Goal: Communication & Community: Answer question/provide support

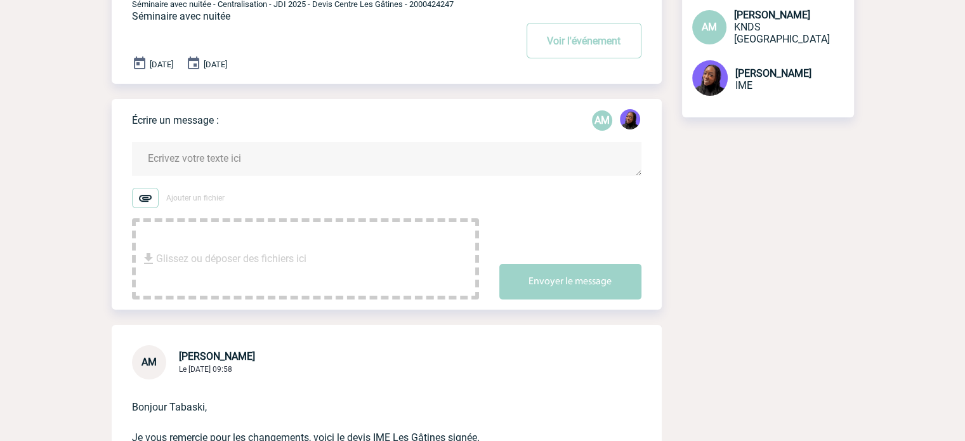
scroll to position [63, 0]
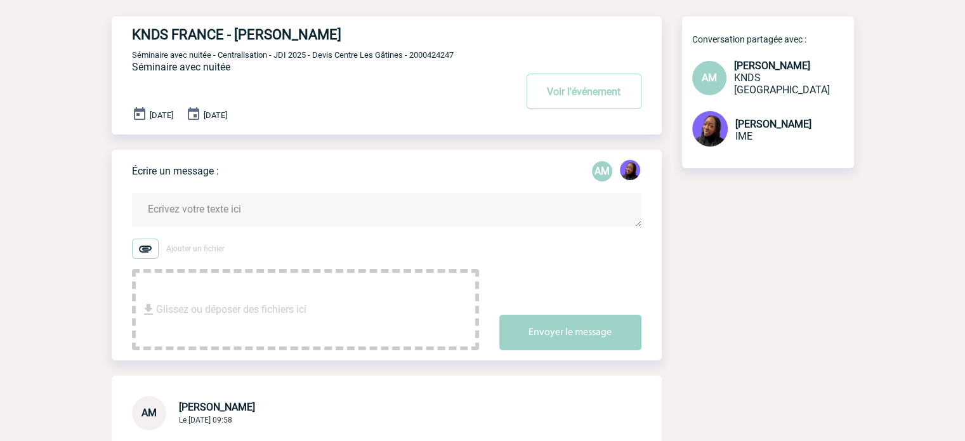
drag, startPoint x: 214, startPoint y: 204, endPoint x: 221, endPoint y: 188, distance: 16.7
click at [218, 193] on form "Ajouter un fichier Glissez ou déposer des fichiers ici Envoyer le message" at bounding box center [397, 263] width 530 height 173
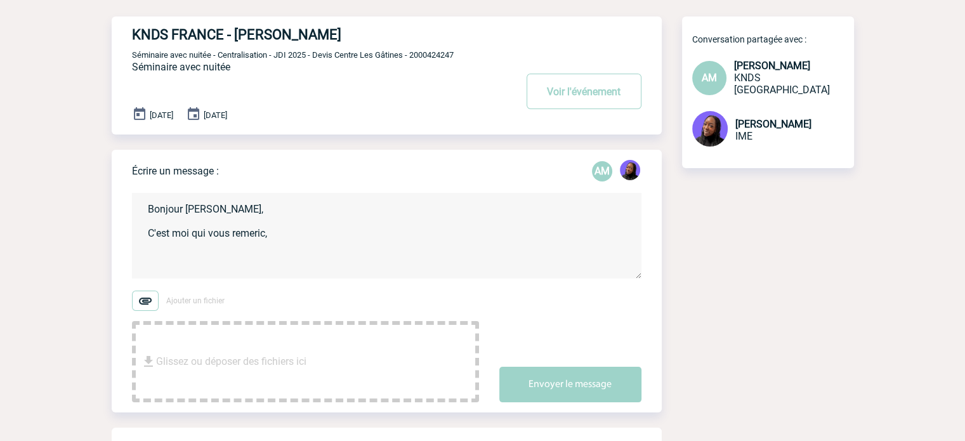
scroll to position [0, 0]
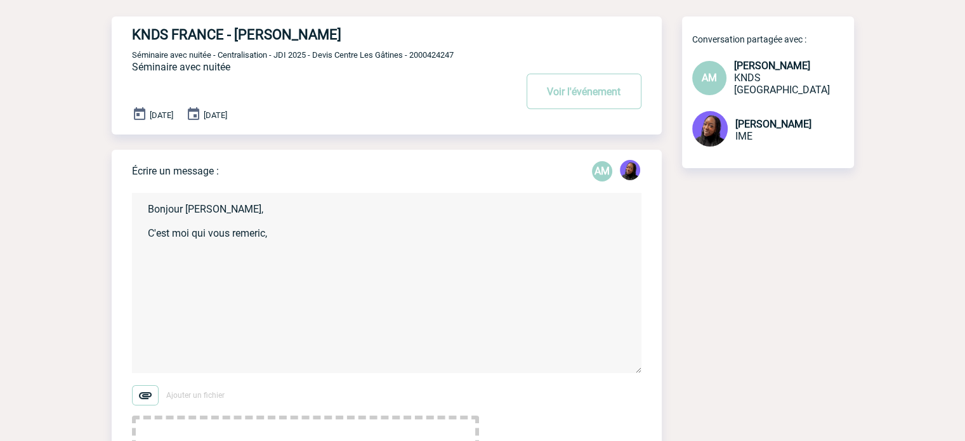
drag, startPoint x: 636, startPoint y: 220, endPoint x: 541, endPoint y: 332, distance: 146.3
click at [649, 370] on form "Bonjour [PERSON_NAME], C'est moi qui vous remeric, Ajouter un fichier Glissez o…" at bounding box center [397, 337] width 530 height 320
click at [278, 233] on textarea "Bonjour [PERSON_NAME], C'est moi qui vous remeric," at bounding box center [386, 285] width 509 height 184
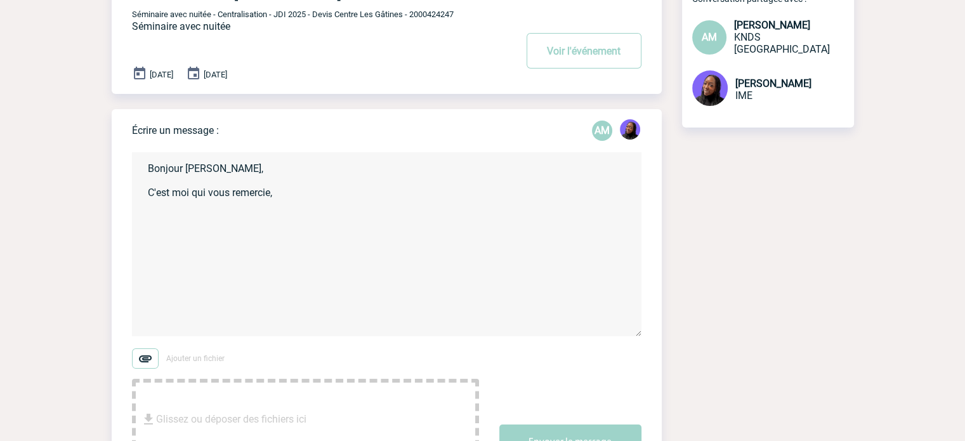
scroll to position [127, 0]
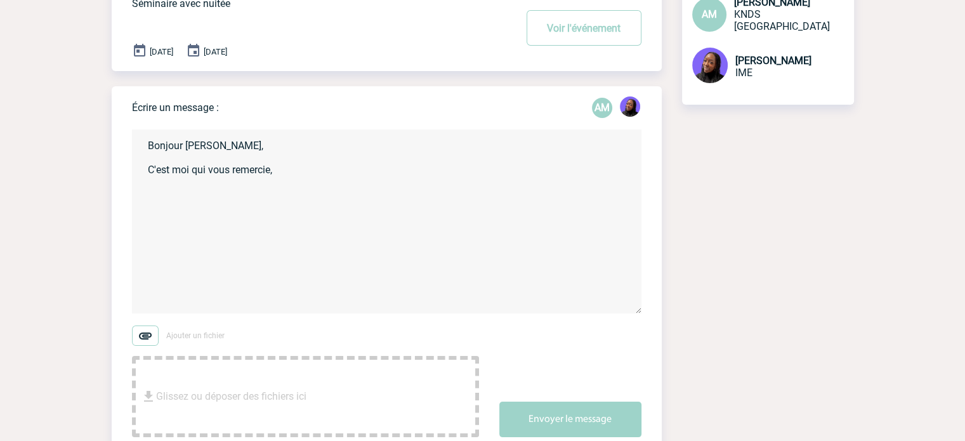
click at [228, 171] on textarea "Bonjour [PERSON_NAME], C'est moi qui vous remercie," at bounding box center [386, 221] width 509 height 184
click at [294, 169] on textarea "Bonjour [PERSON_NAME], C'est moi qui vous en remercie," at bounding box center [386, 221] width 509 height 184
click at [294, 169] on textarea "Bonjour [PERSON_NAME], C'est moi qui vous en remercie, Je réponds au prestatair…" at bounding box center [386, 221] width 509 height 184
click at [171, 225] on textarea "Bonjour [PERSON_NAME], C'est moi qui vous en remercie. Je réponds au prestatair…" at bounding box center [386, 221] width 509 height 184
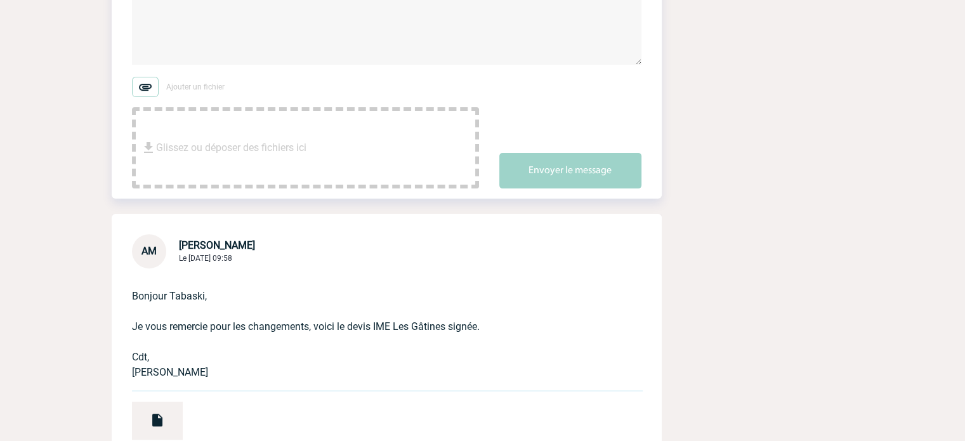
scroll to position [444, 0]
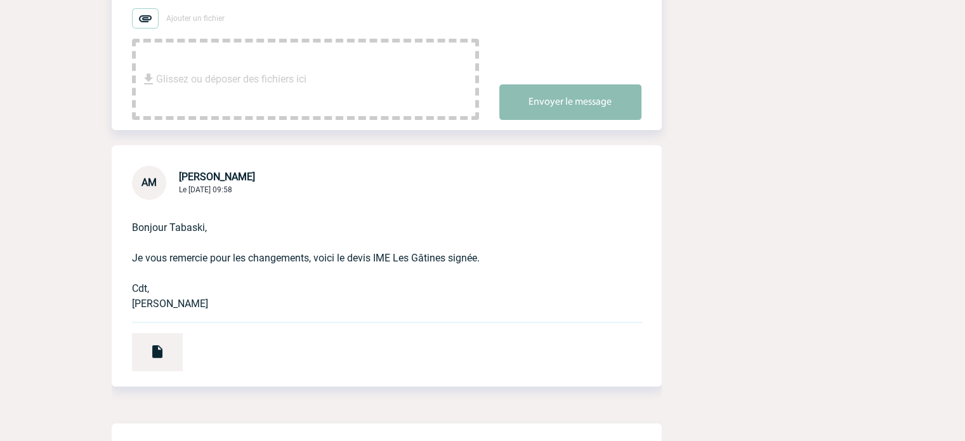
type textarea "Bonjour [PERSON_NAME], C'est moi qui vous en remercie. Je réponds au prestatair…"
click at [538, 110] on button "Envoyer le message" at bounding box center [570, 102] width 142 height 36
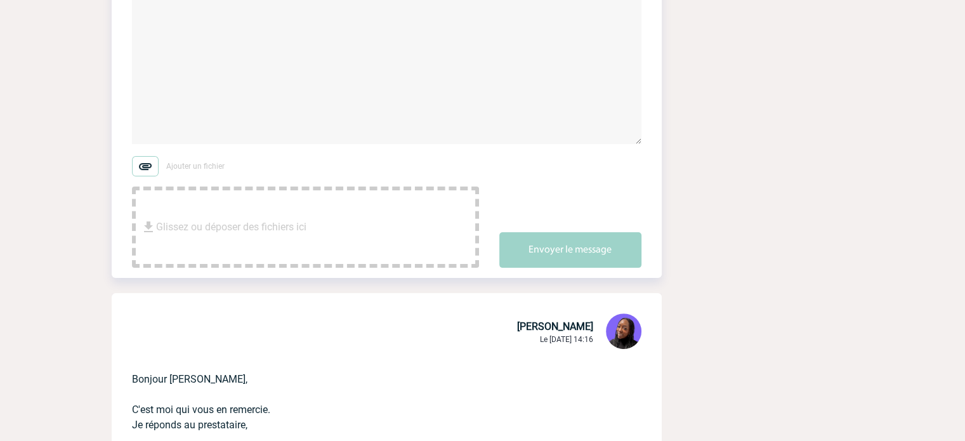
scroll to position [0, 0]
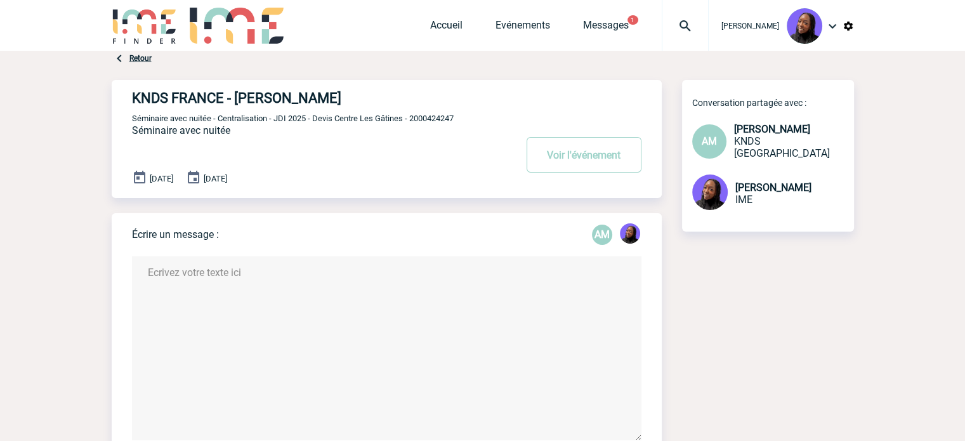
click at [432, 115] on span "Séminaire avec nuitée - Centralisation - JDI 2025 - Devis Centre Les Gâtines - …" at bounding box center [293, 119] width 322 height 10
copy span "2000424247"
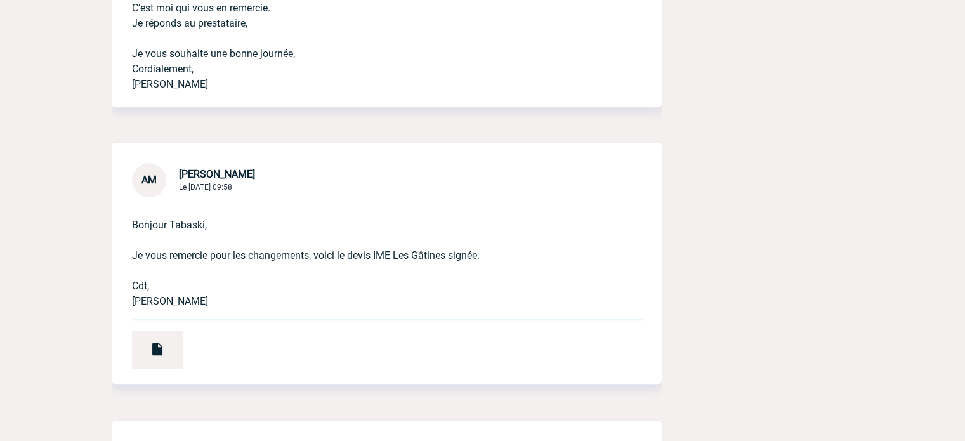
scroll to position [825, 0]
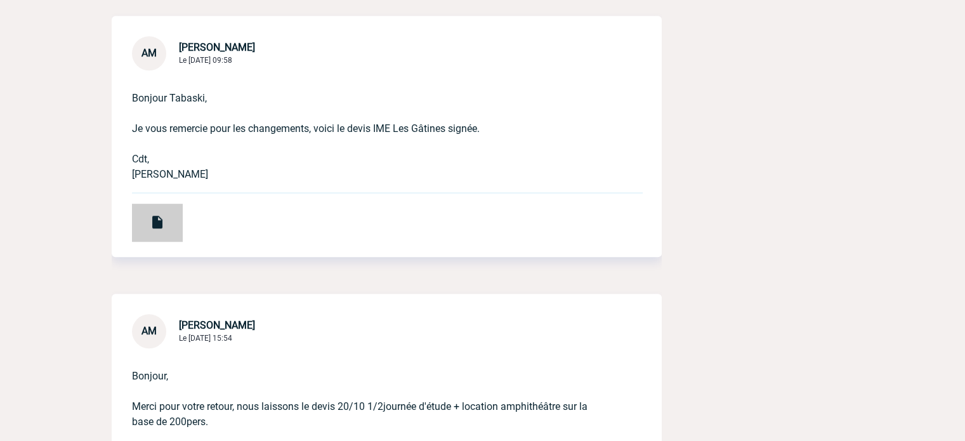
click at [160, 217] on img at bounding box center [157, 221] width 15 height 15
